Goal: Transaction & Acquisition: Purchase product/service

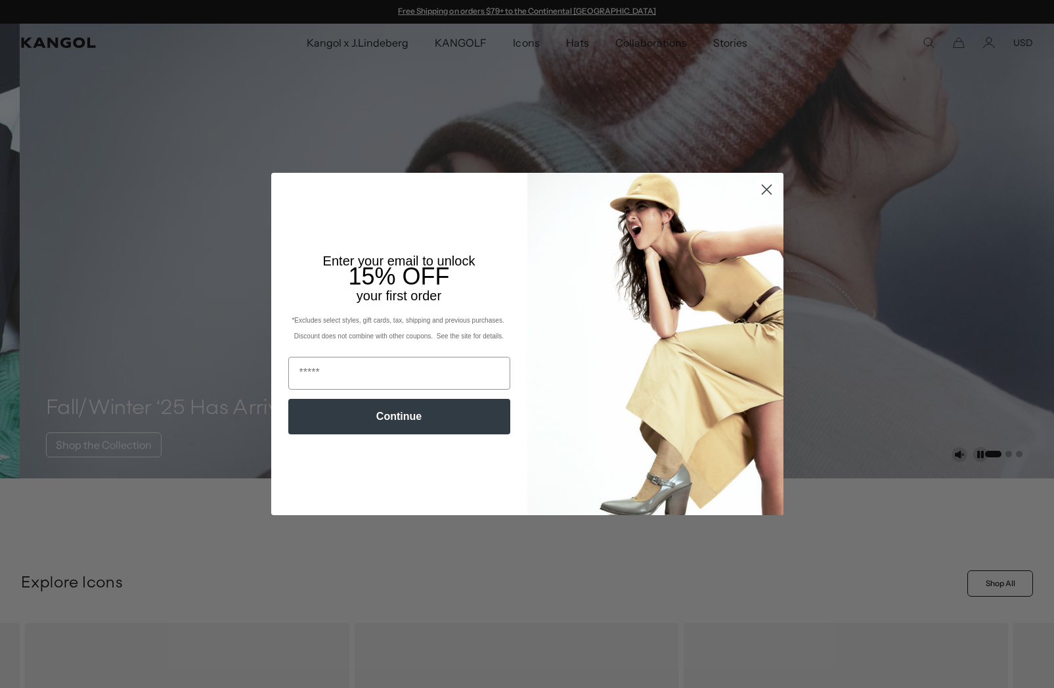
scroll to position [0, 271]
click at [763, 187] on circle "Close dialog" at bounding box center [766, 190] width 22 height 22
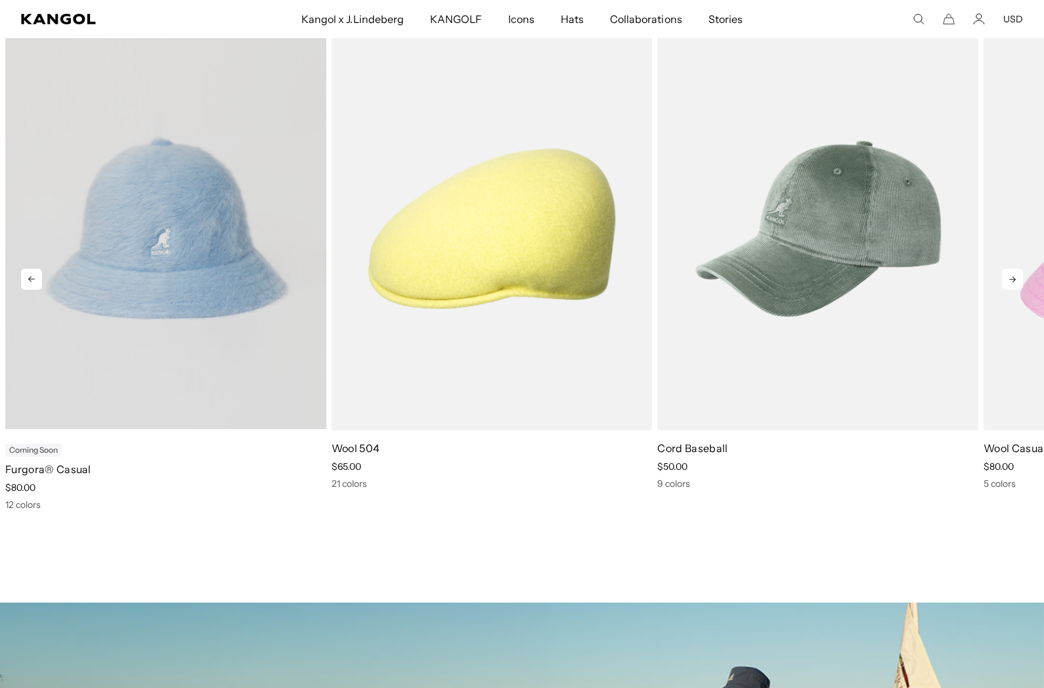
click at [276, 211] on video "Furgora® Casual" at bounding box center [165, 228] width 321 height 402
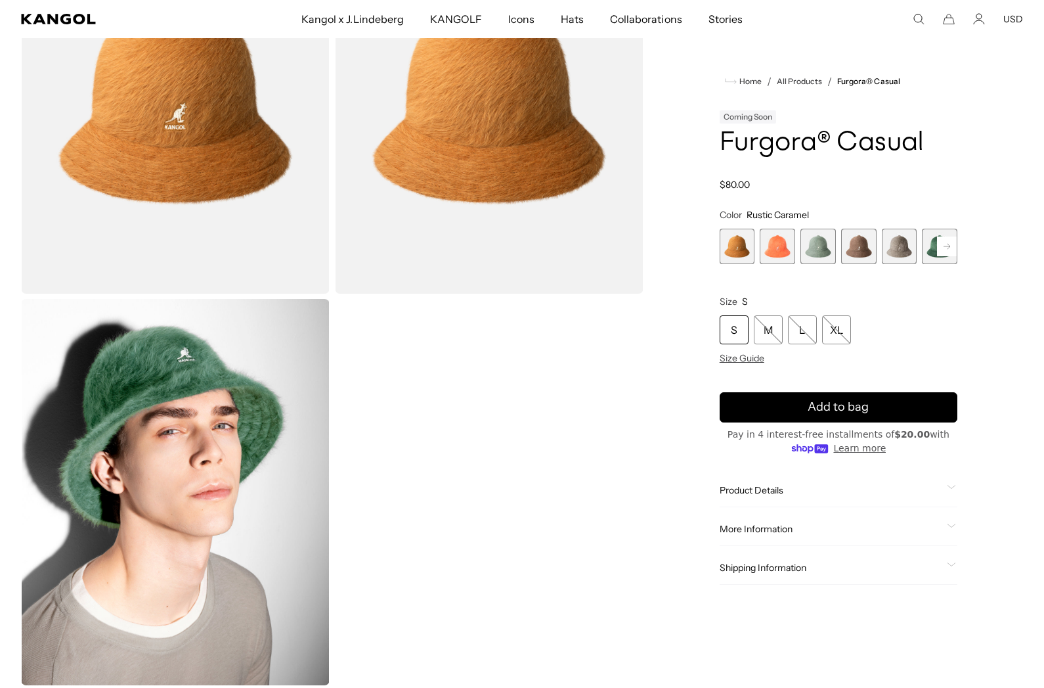
scroll to position [131, 0]
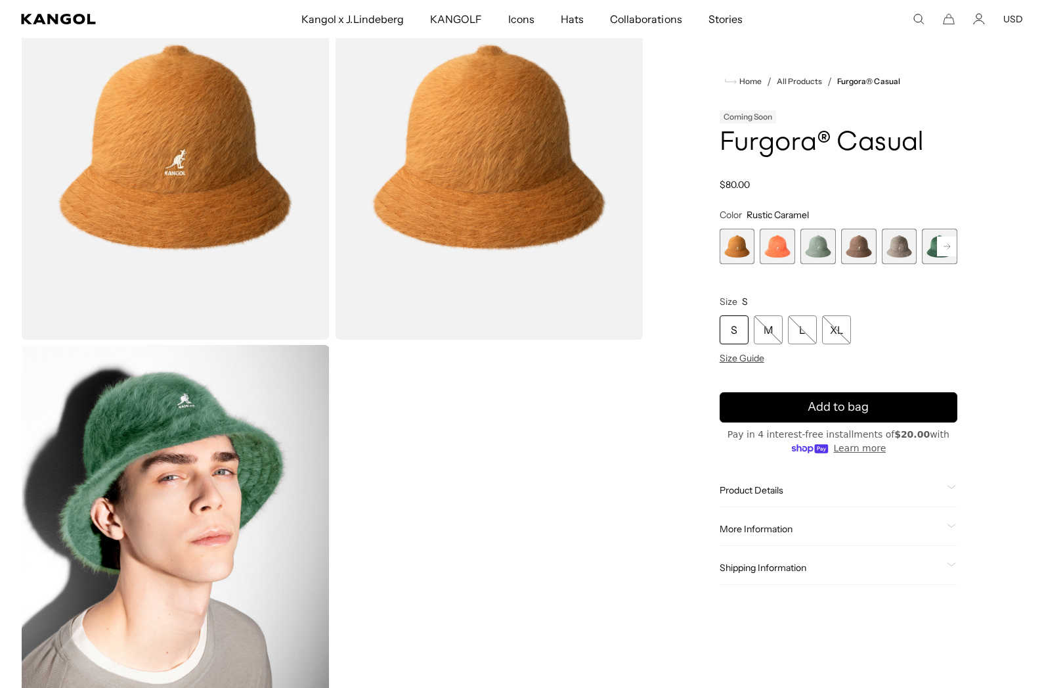
click at [858, 243] on span "4 of 12" at bounding box center [858, 246] width 35 height 35
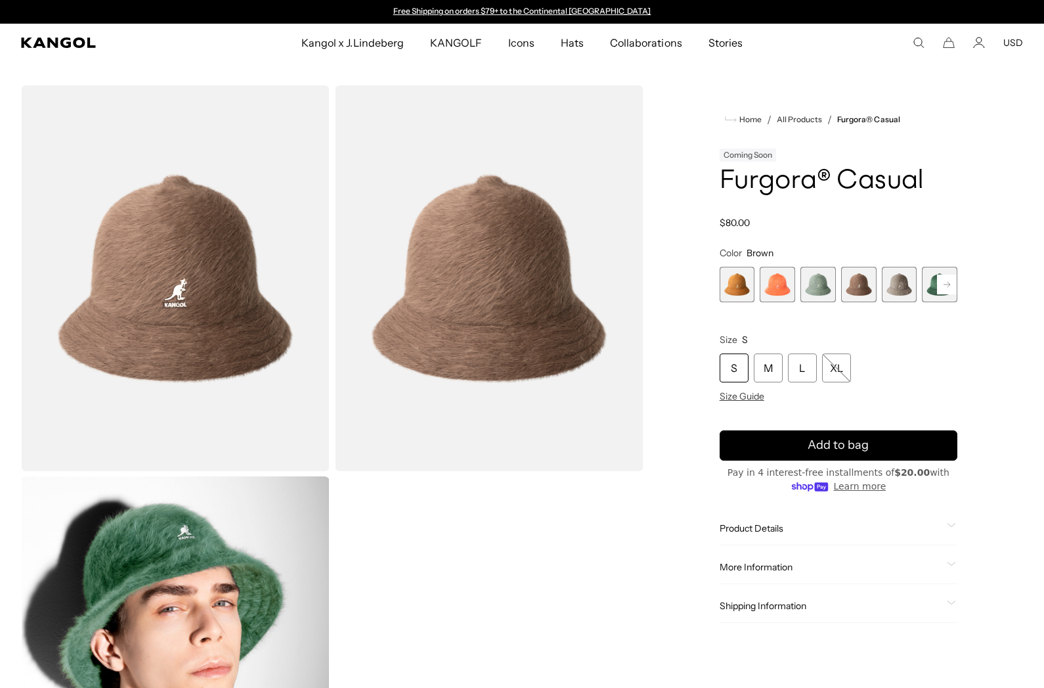
click at [906, 279] on span "5 of 12" at bounding box center [899, 284] width 35 height 35
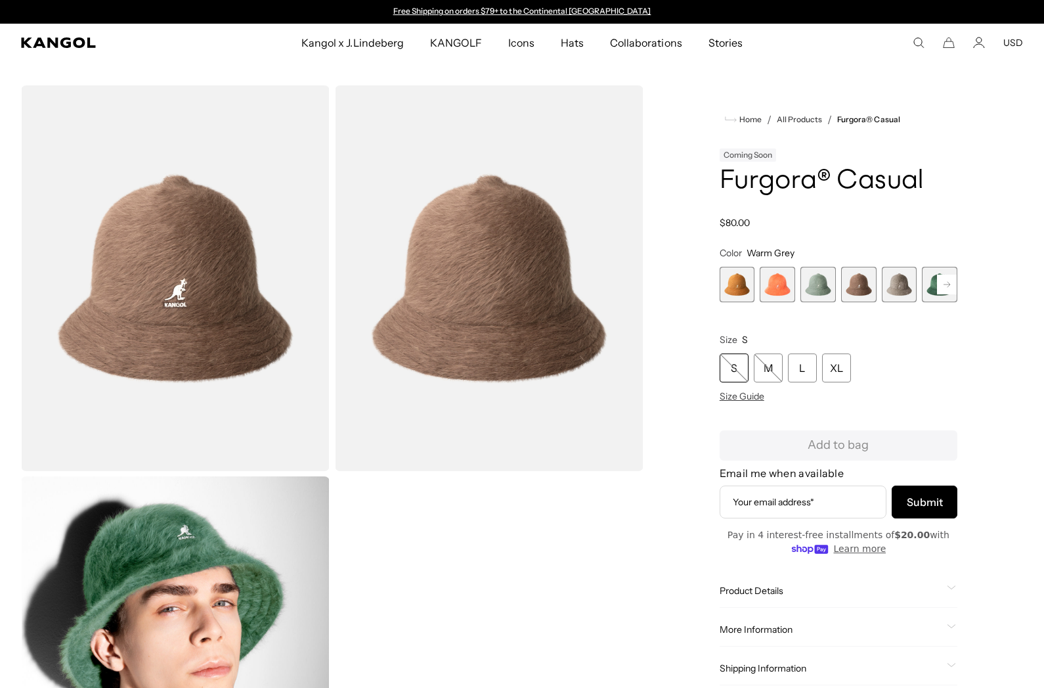
click at [874, 294] on span "4 of 12" at bounding box center [858, 284] width 35 height 35
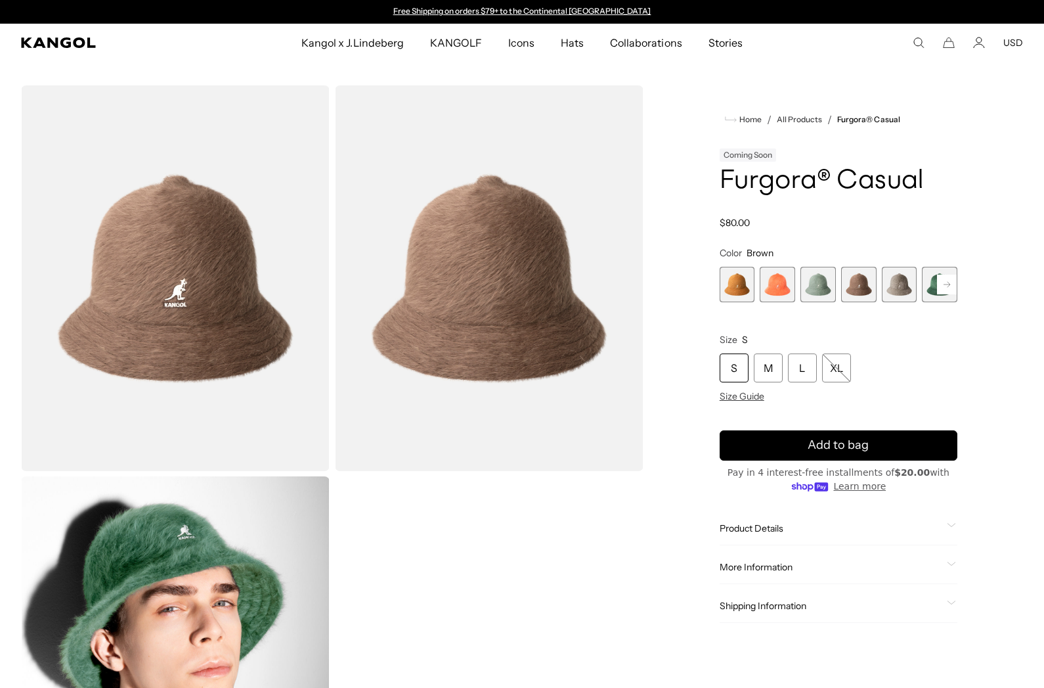
click at [916, 288] on span "5 of 12" at bounding box center [899, 284] width 35 height 35
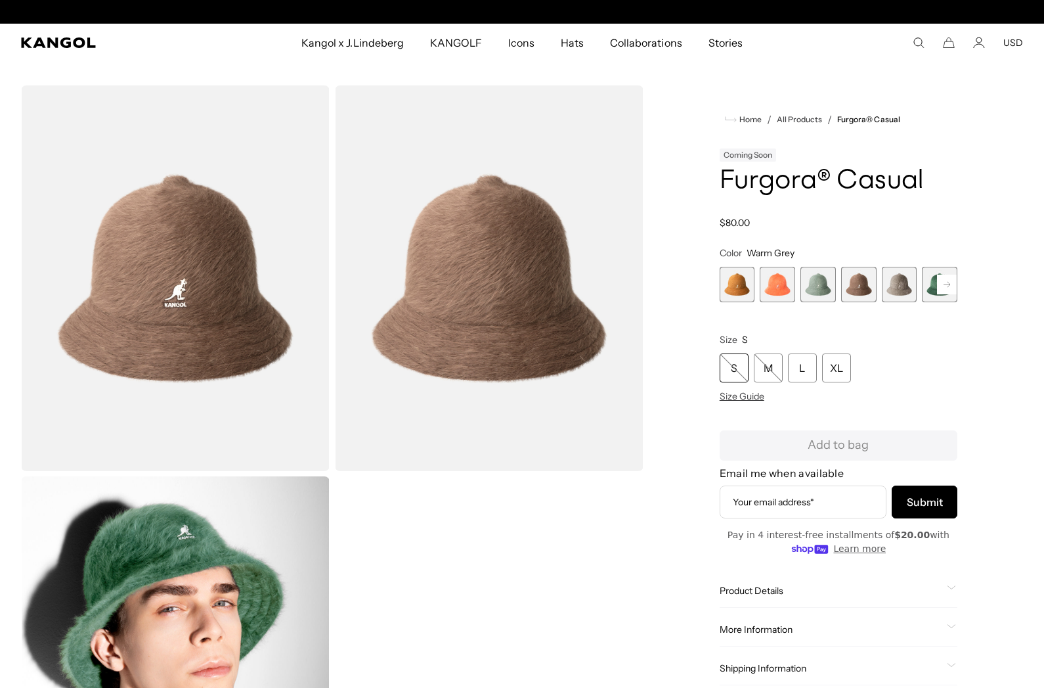
scroll to position [0, 271]
click at [947, 280] on rect at bounding box center [947, 285] width 20 height 20
click at [892, 281] on span "8 of 12" at bounding box center [899, 284] width 35 height 35
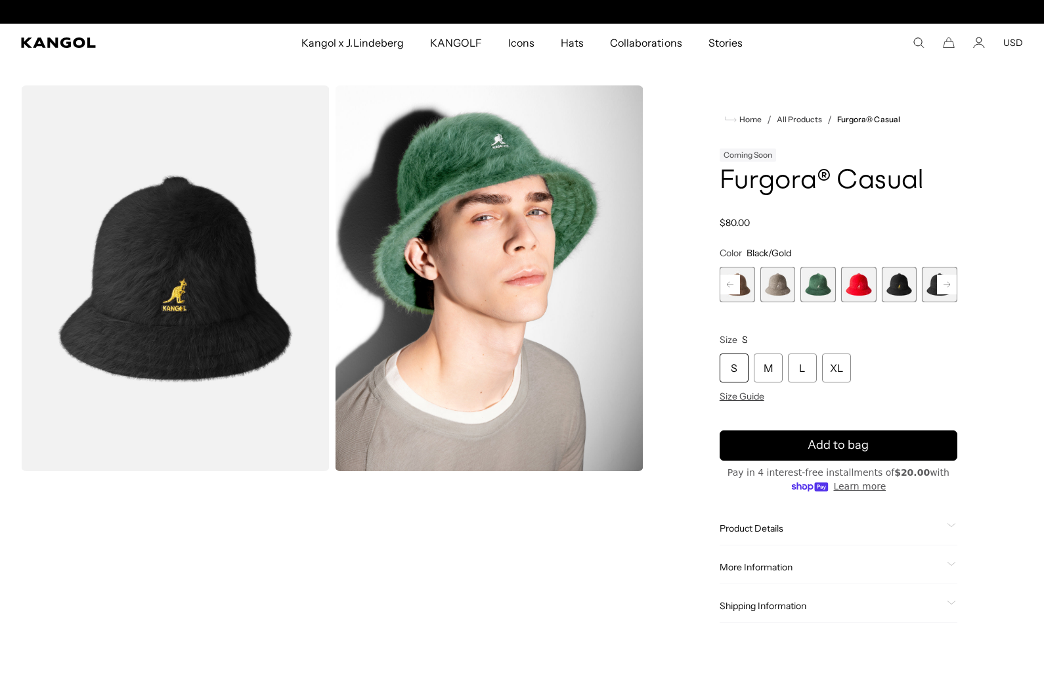
scroll to position [0, 271]
click at [780, 286] on span "5 of 12" at bounding box center [777, 284] width 35 height 35
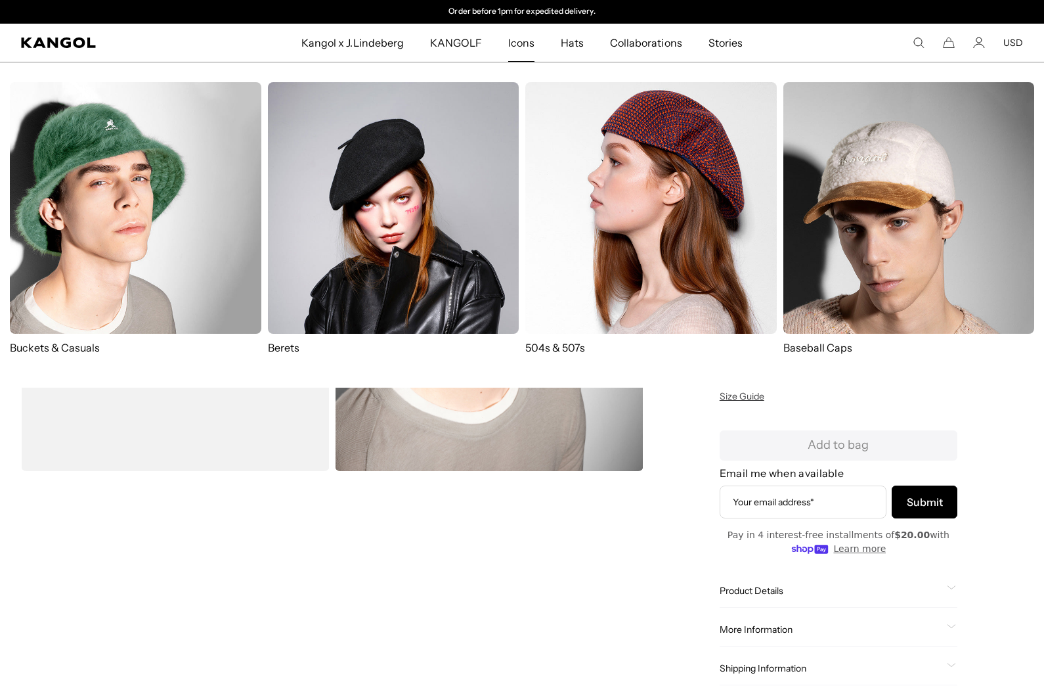
click at [238, 138] on img at bounding box center [136, 208] width 252 height 252
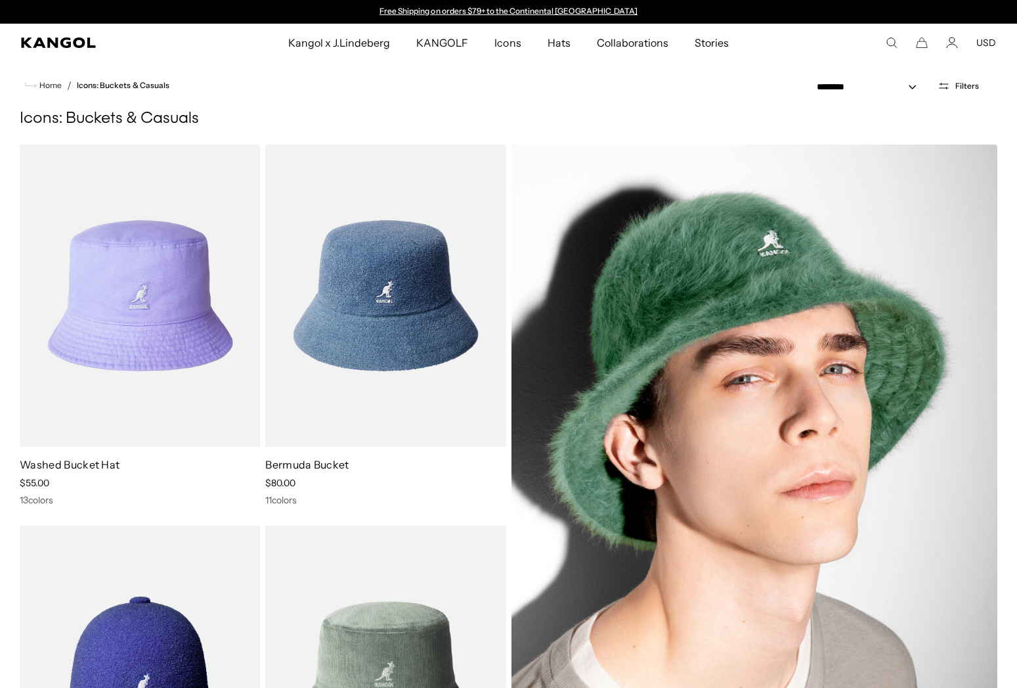
click at [850, 321] on img at bounding box center [755, 486] width 487 height 683
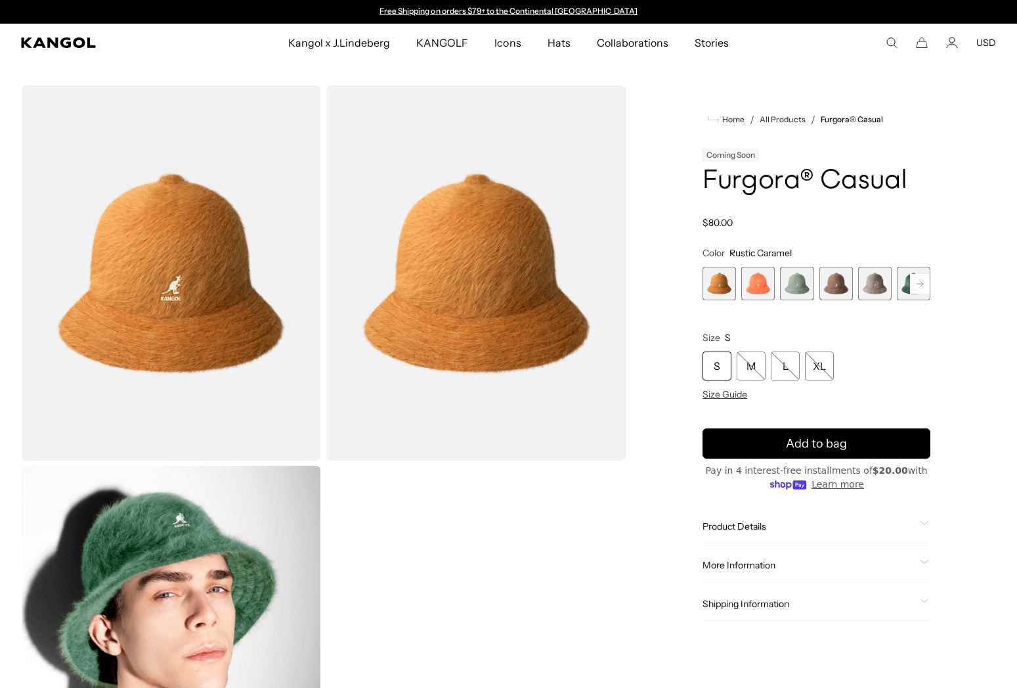
click at [834, 283] on span "4 of 12" at bounding box center [837, 284] width 34 height 34
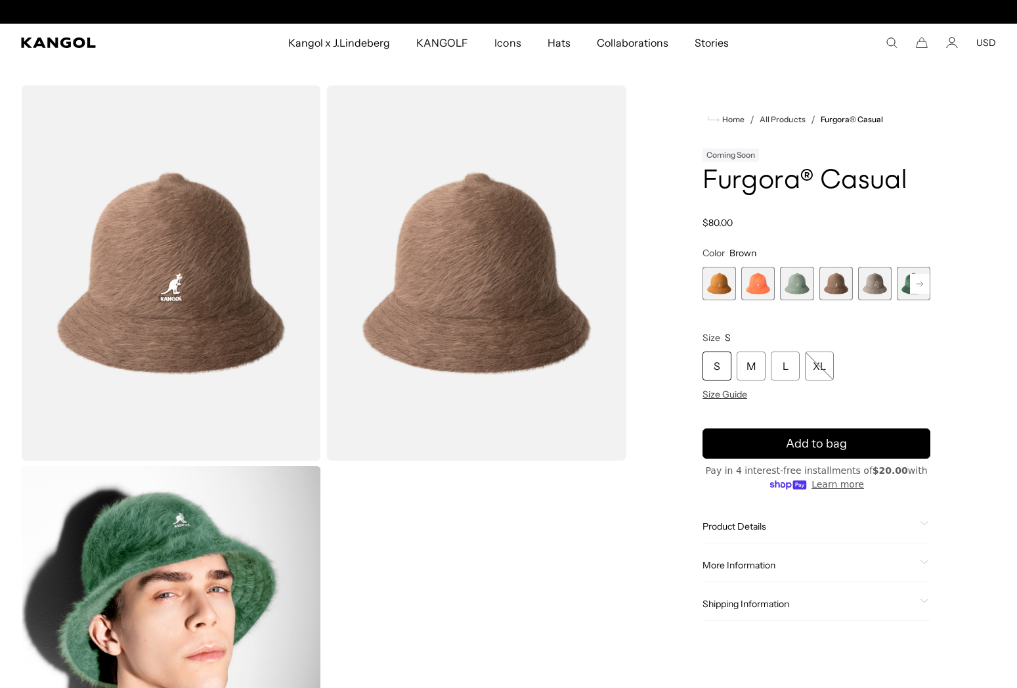
scroll to position [0, 271]
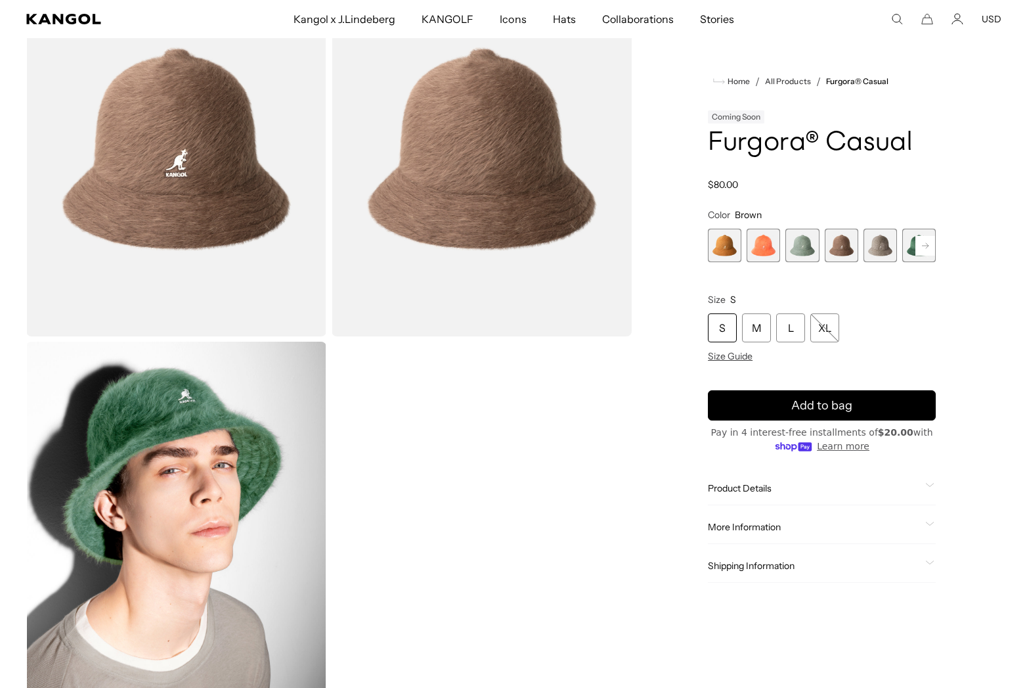
scroll to position [131, 0]
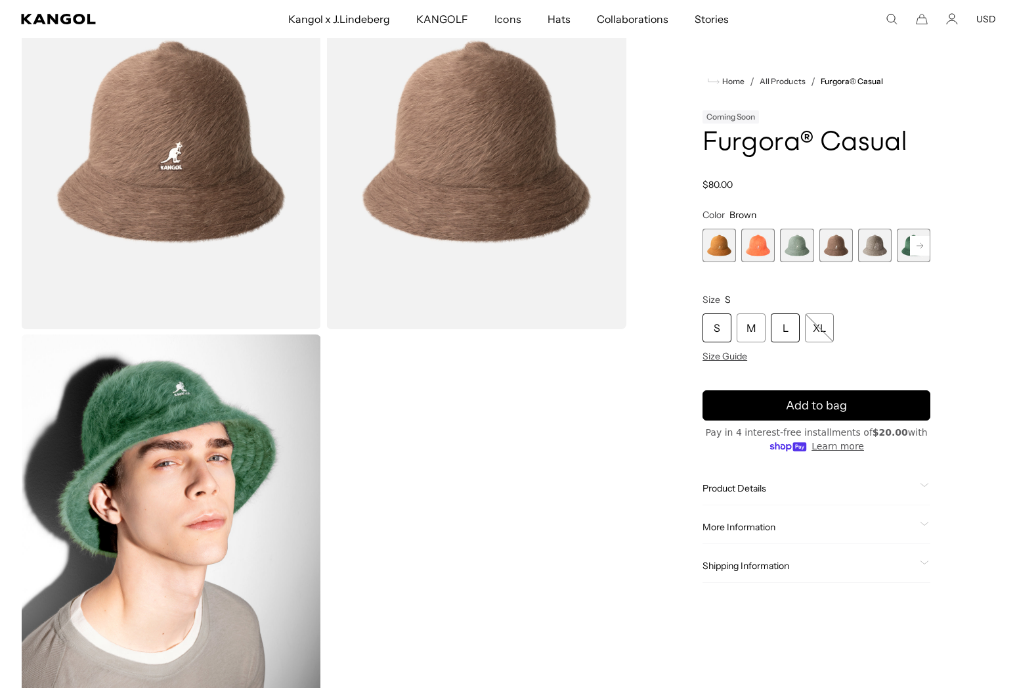
click at [782, 323] on div "L" at bounding box center [785, 327] width 29 height 29
click at [738, 357] on span "Size Guide" at bounding box center [725, 356] width 45 height 12
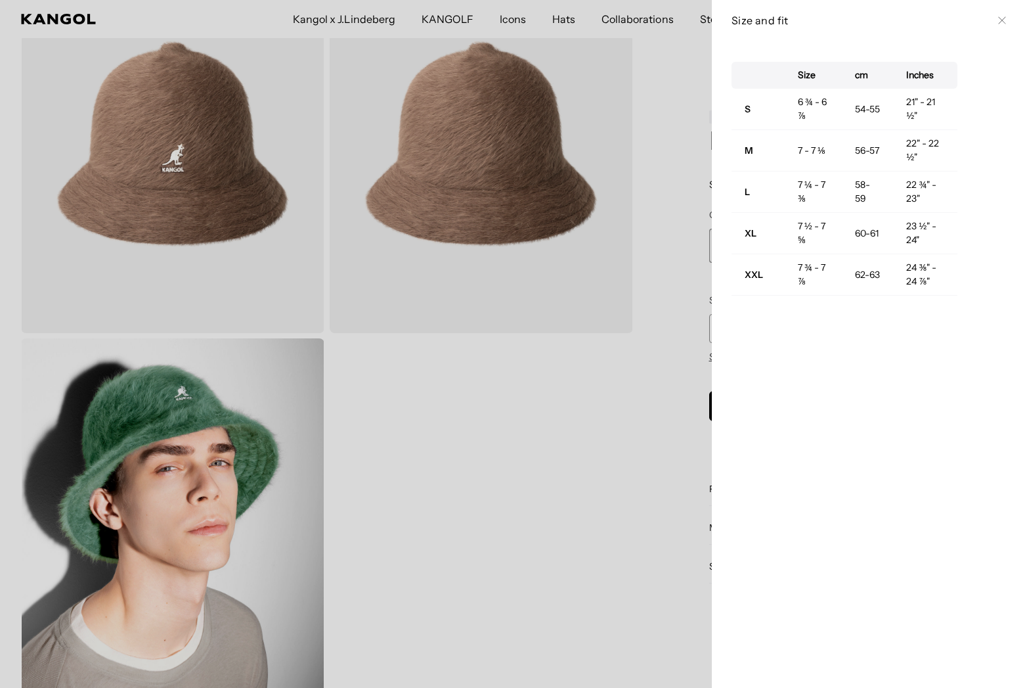
click at [998, 20] on icon at bounding box center [1001, 20] width 7 height 7
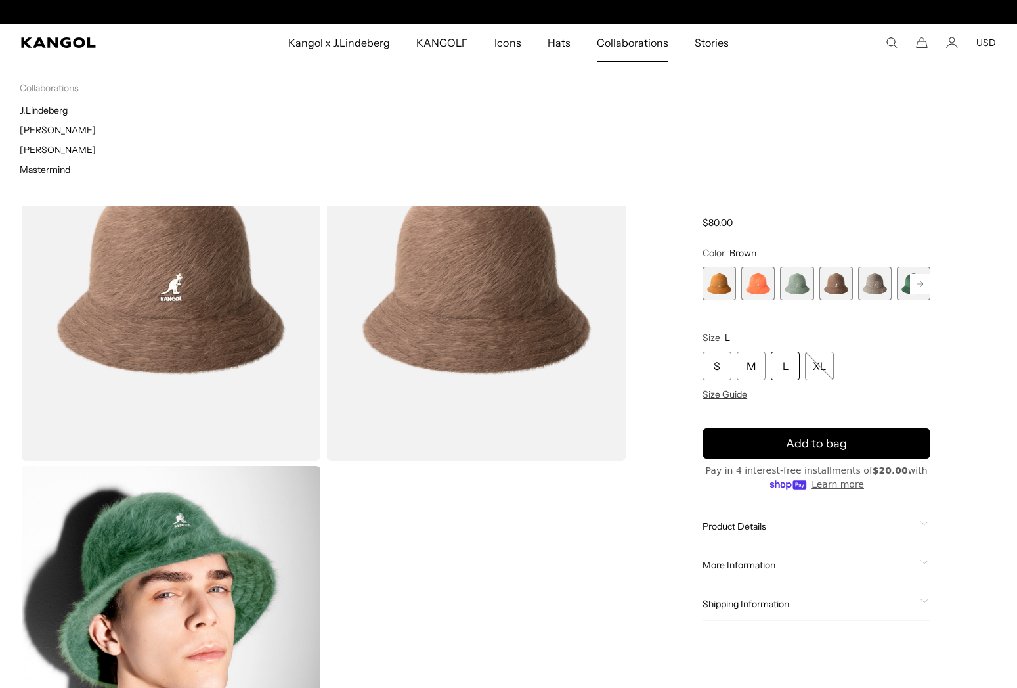
scroll to position [0, 271]
